Goal: Information Seeking & Learning: Check status

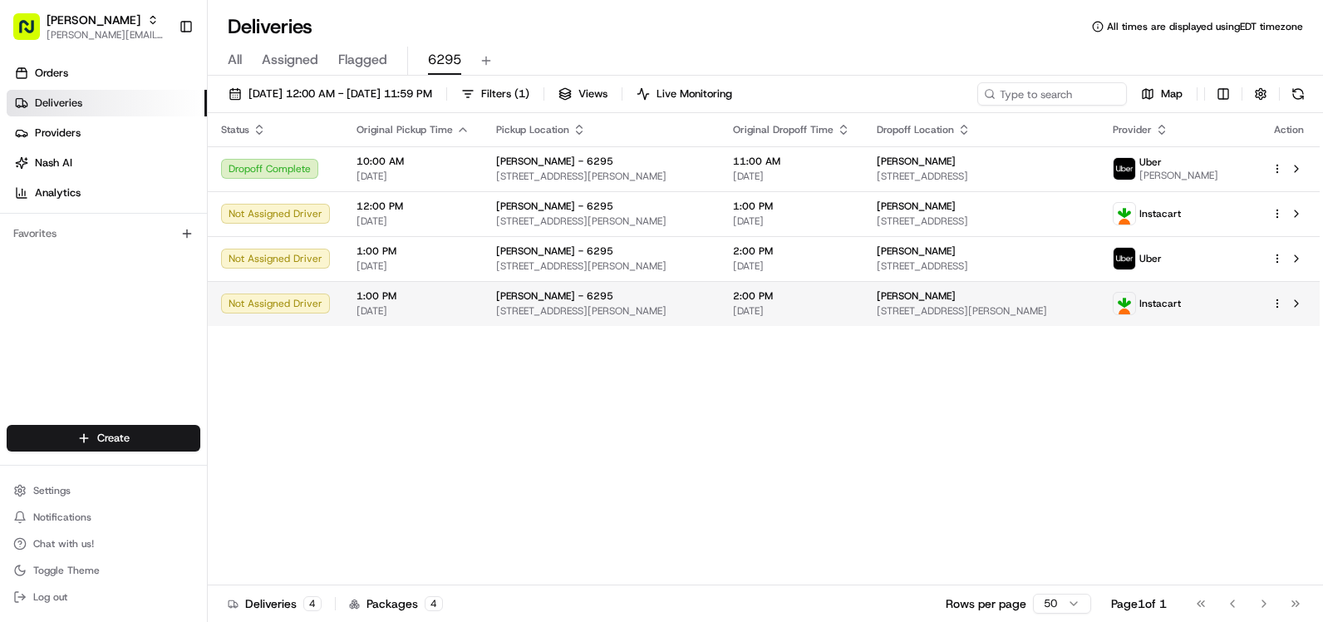
click at [437, 298] on span "1:00 PM" at bounding box center [413, 295] width 113 height 13
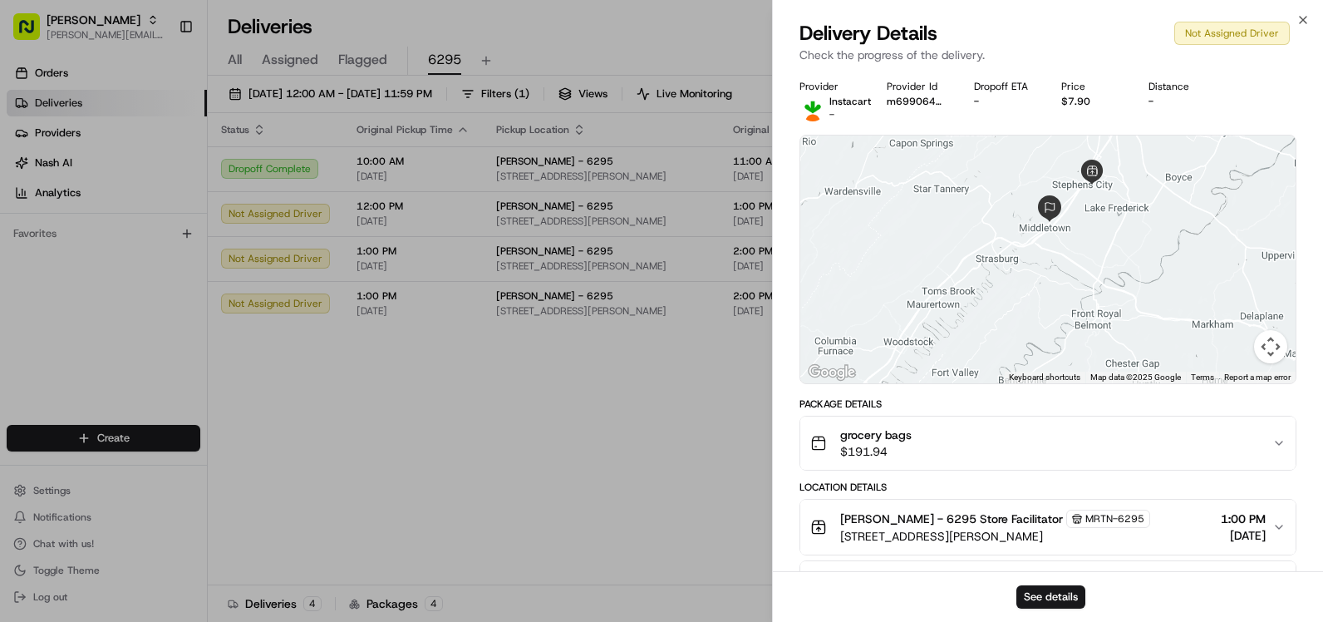
click at [1087, 440] on div "grocery bags $191.94" at bounding box center [1041, 442] width 462 height 33
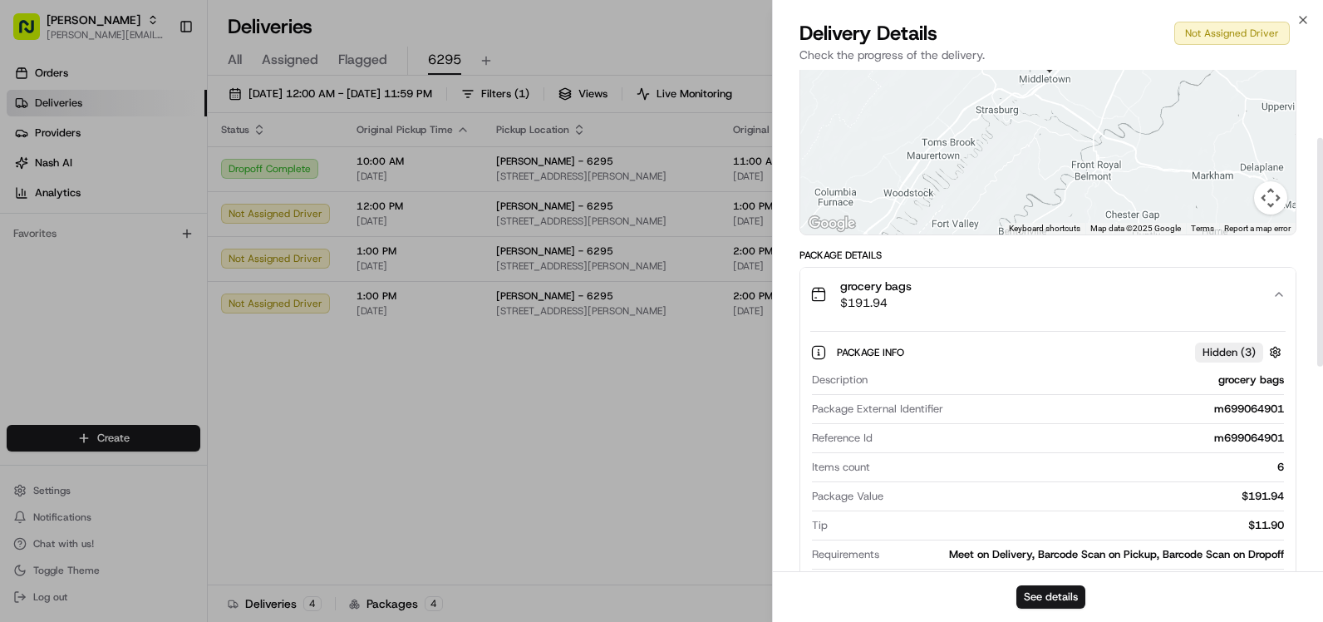
scroll to position [83, 0]
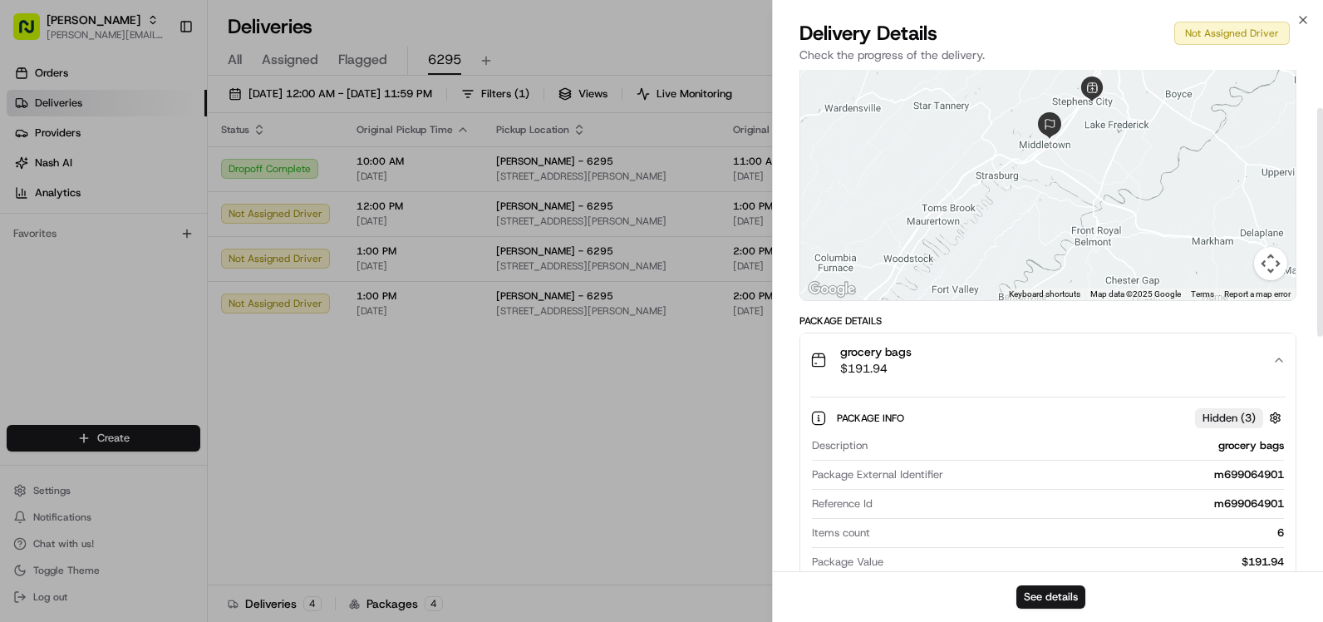
click at [1312, 22] on div "Delivery Details Not Assigned Driver Check the progress of the delivery." at bounding box center [1048, 45] width 550 height 50
click at [1305, 23] on icon "button" at bounding box center [1302, 19] width 13 height 13
